Goal: Navigation & Orientation: Find specific page/section

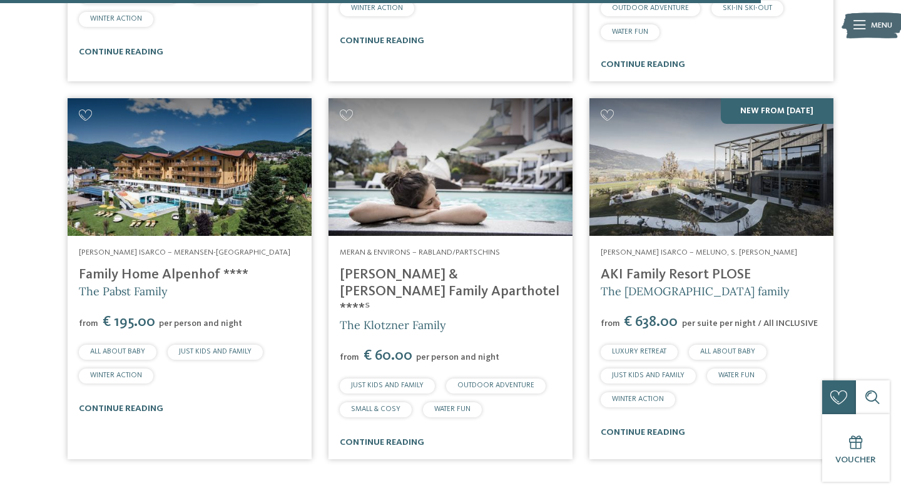
scroll to position [3312, 0]
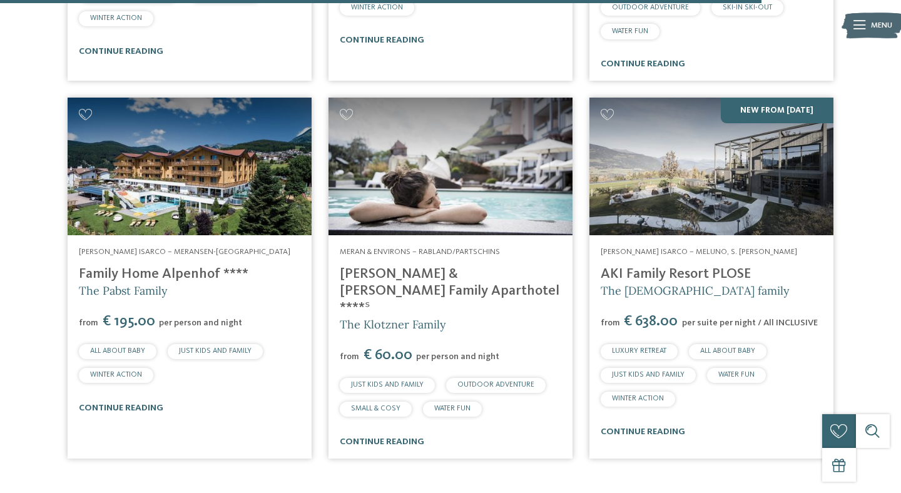
click at [521, 123] on img at bounding box center [450, 166] width 244 height 137
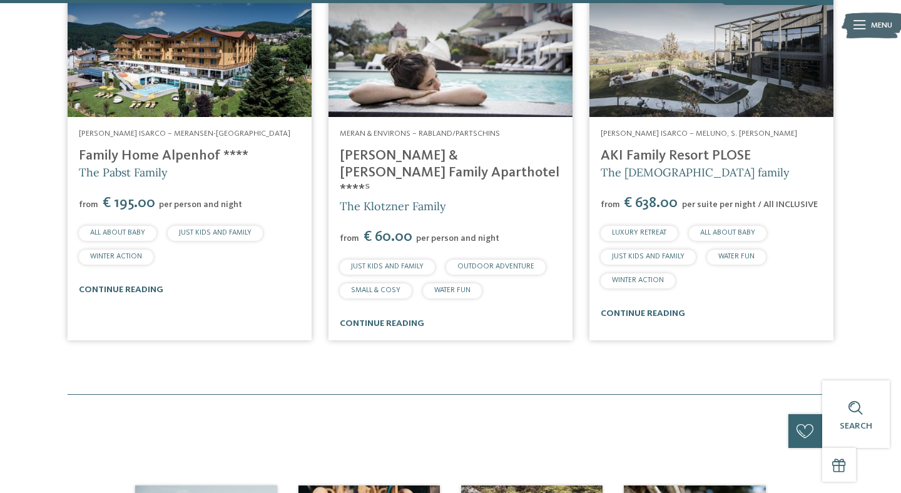
scroll to position [3391, 0]
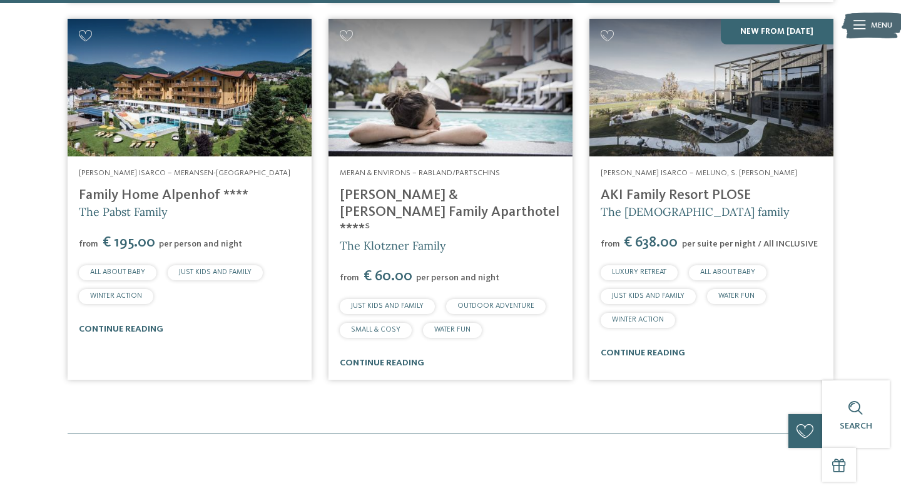
click at [268, 156] on div "Valle Isarco – Meransen-Mühlbach Family Home Alpenhof **** The Pabst Family fro…" at bounding box center [190, 251] width 244 height 190
click at [221, 45] on img at bounding box center [190, 87] width 244 height 137
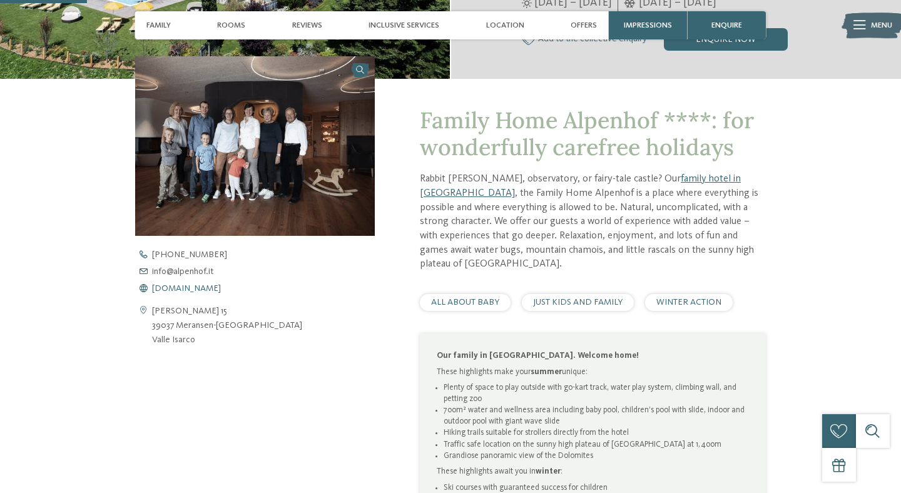
click at [200, 293] on span "[DOMAIN_NAME]" at bounding box center [186, 288] width 69 height 9
